Goal: Navigation & Orientation: Find specific page/section

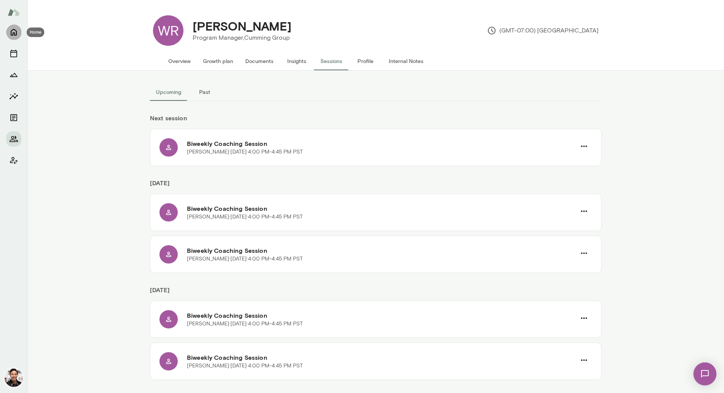
click at [18, 32] on icon "Home" at bounding box center [13, 31] width 9 height 9
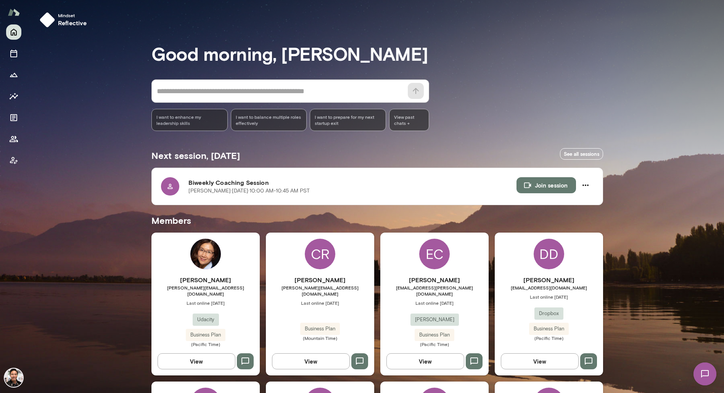
scroll to position [1137, 0]
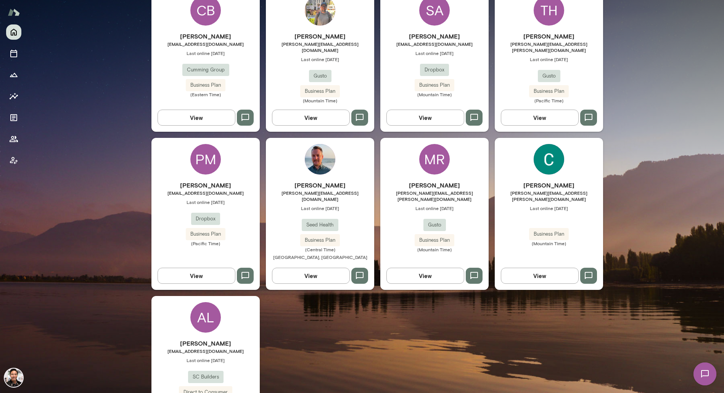
click at [236, 296] on div "AL [PERSON_NAME] [EMAIL_ADDRESS][DOMAIN_NAME] Last online [DATE] SC Builders Di…" at bounding box center [206, 364] width 108 height 137
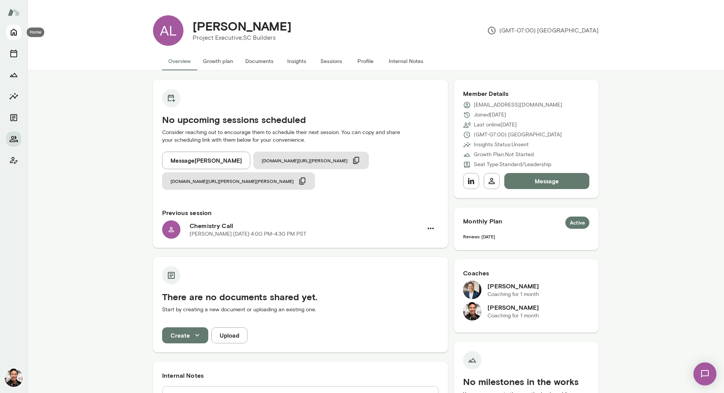
click at [15, 34] on icon "Home" at bounding box center [14, 32] width 6 height 7
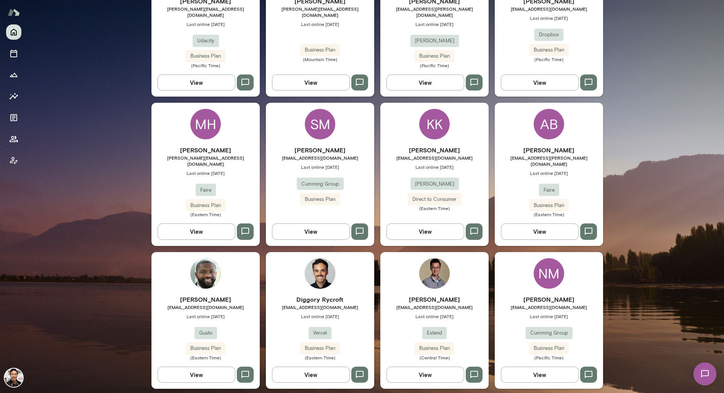
scroll to position [244, 0]
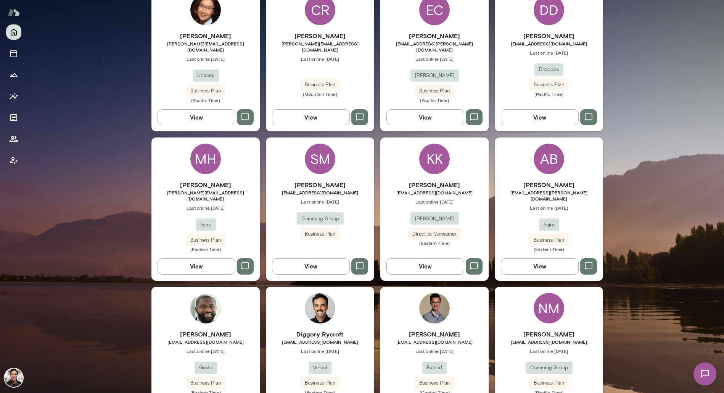
click at [319, 165] on div "SM" at bounding box center [320, 159] width 31 height 31
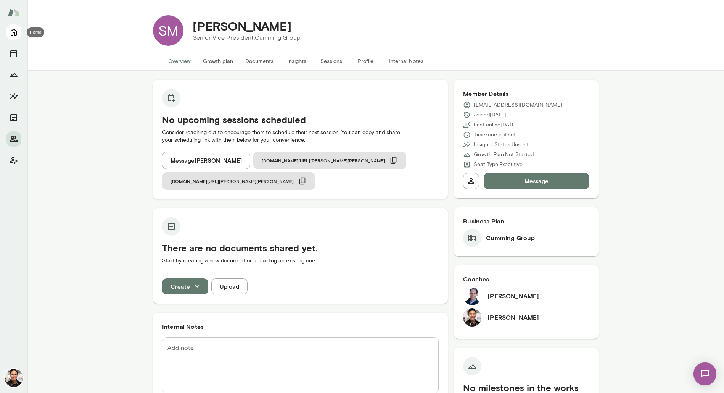
click at [18, 34] on icon "Home" at bounding box center [13, 31] width 9 height 9
